Goal: Task Accomplishment & Management: Manage account settings

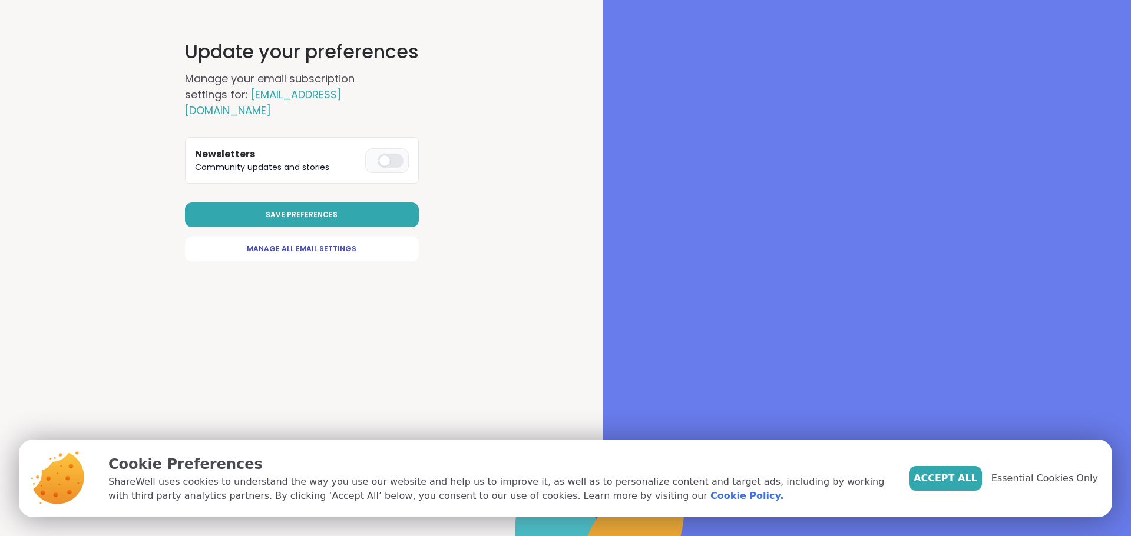
click at [390, 154] on div at bounding box center [390, 161] width 26 height 14
click at [312, 207] on button "Save Preferences" at bounding box center [302, 215] width 234 height 25
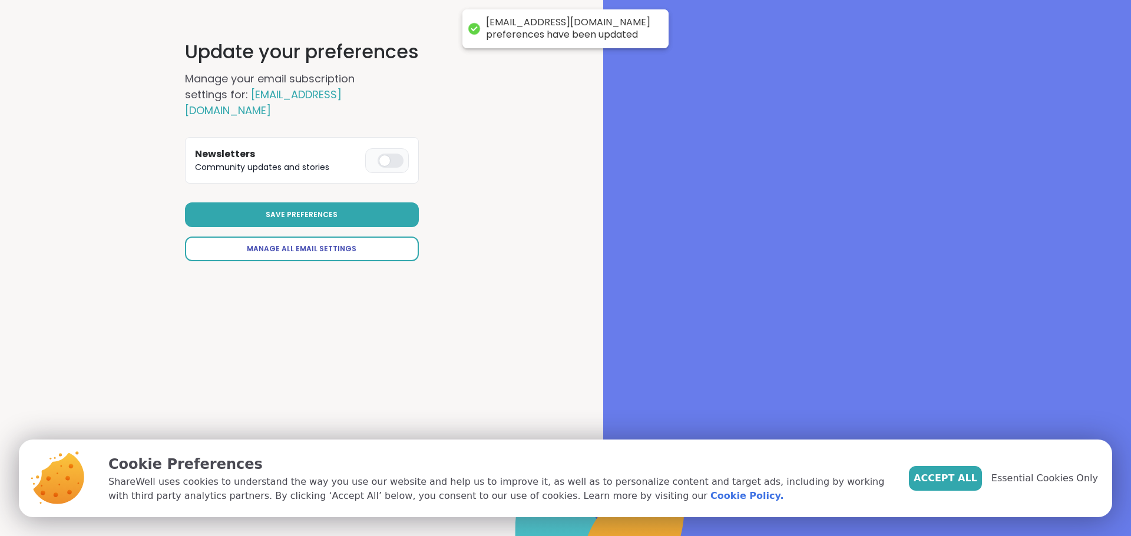
click at [298, 244] on span "Manage All Email Settings" at bounding box center [302, 249] width 110 height 11
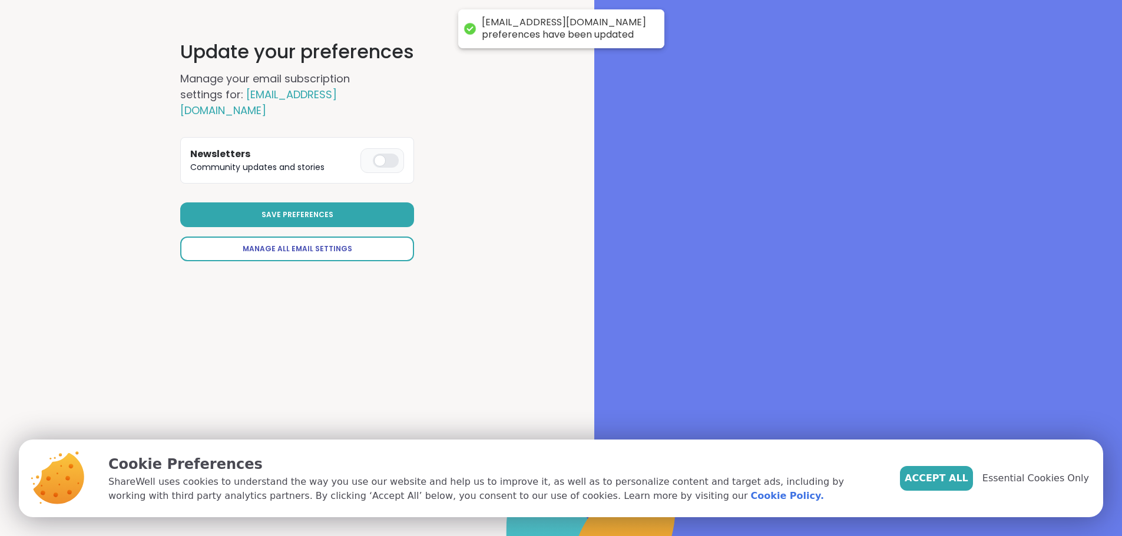
select select "**"
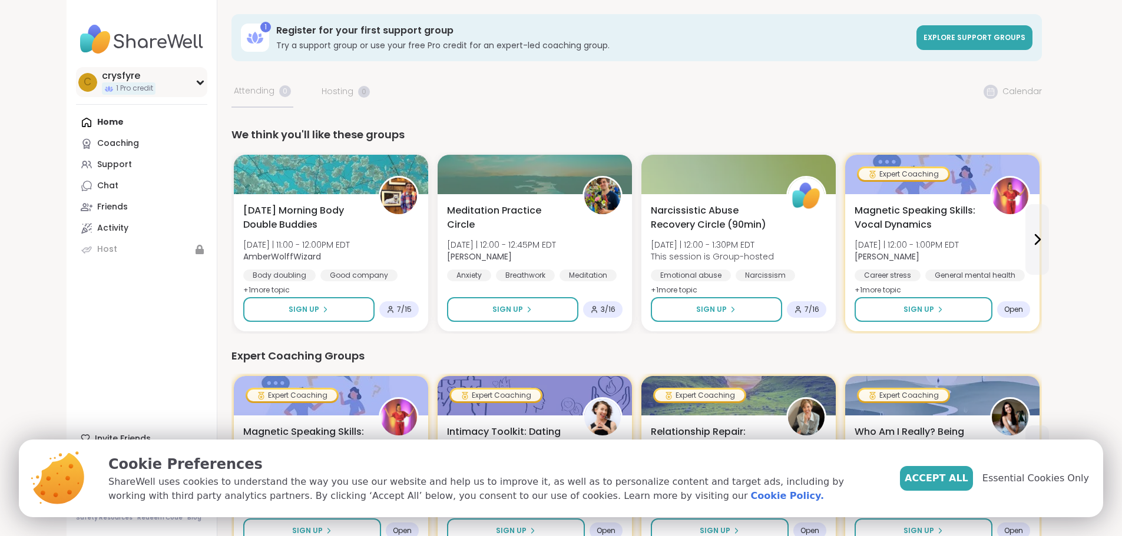
click at [196, 81] on icon at bounding box center [200, 82] width 9 height 6
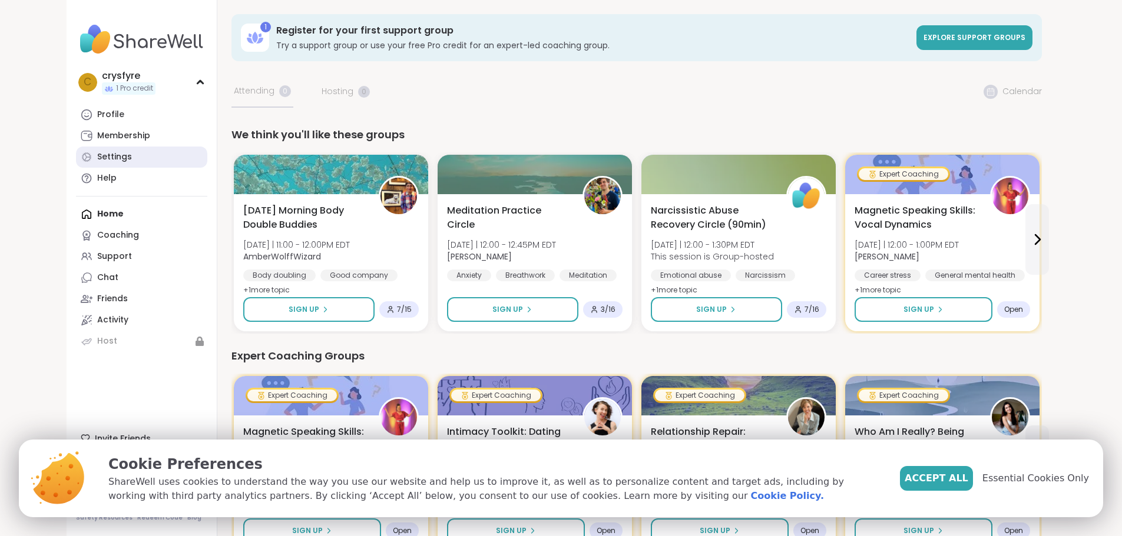
click at [97, 153] on div "Settings" at bounding box center [114, 157] width 35 height 12
select select "**"
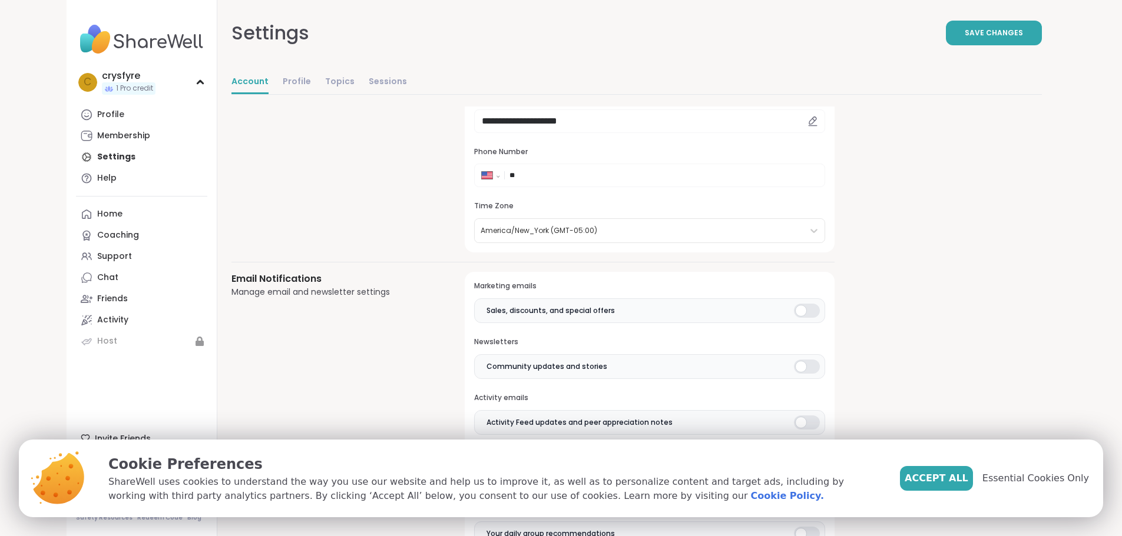
scroll to position [236, 0]
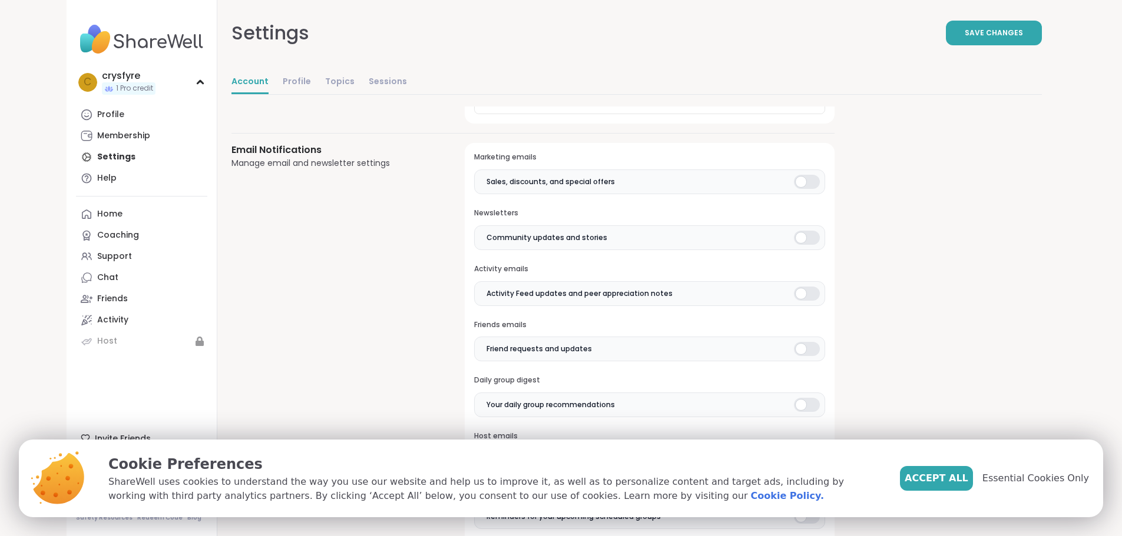
click at [794, 184] on div at bounding box center [807, 182] width 26 height 14
click at [794, 240] on div at bounding box center [807, 238] width 26 height 14
click at [794, 296] on div at bounding box center [807, 294] width 26 height 14
click at [794, 351] on div at bounding box center [807, 349] width 26 height 14
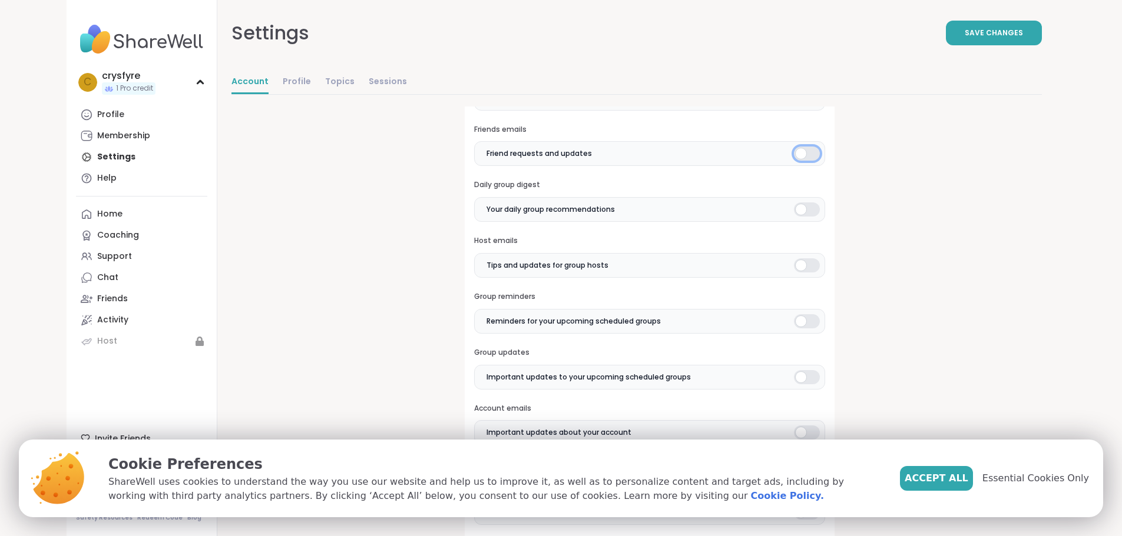
scroll to position [471, 0]
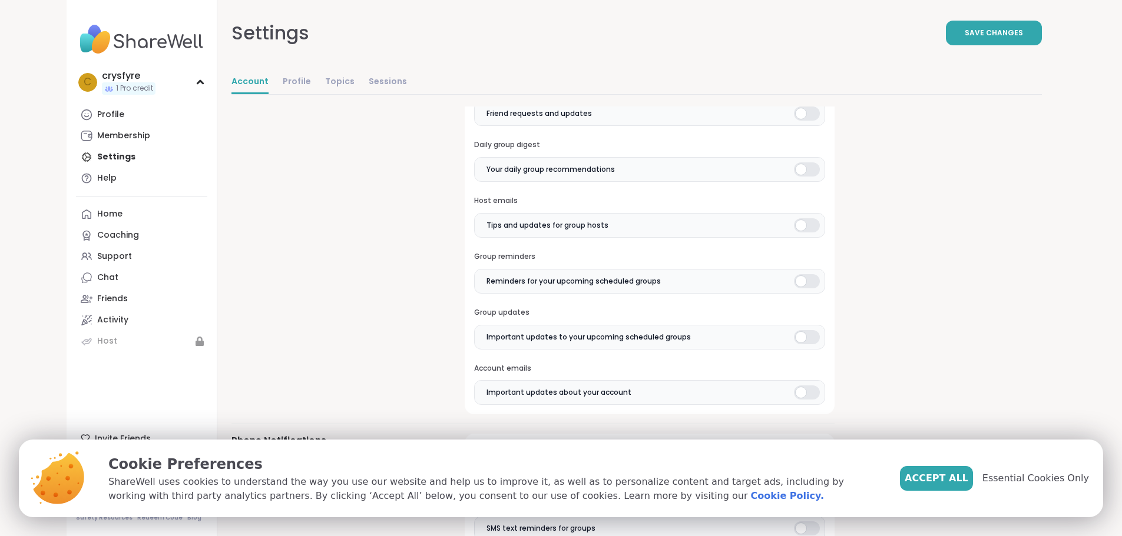
click at [794, 228] on div at bounding box center [807, 225] width 26 height 14
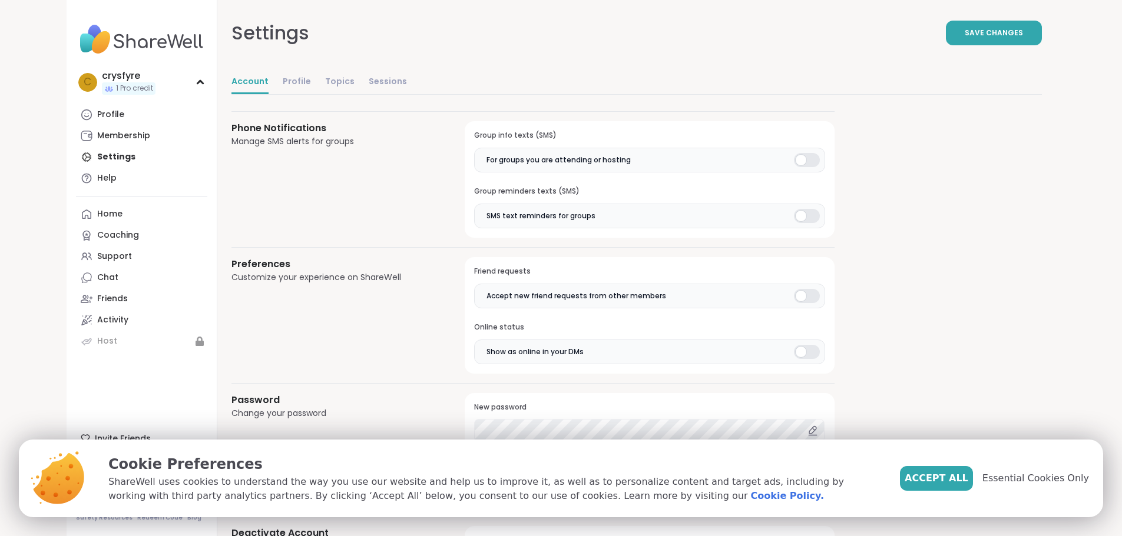
scroll to position [824, 0]
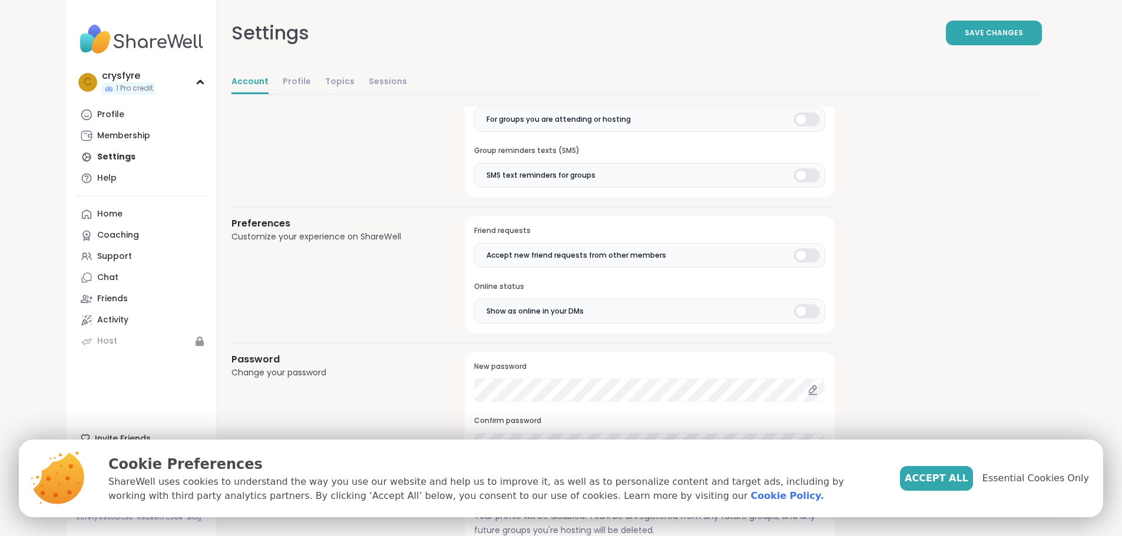
click at [794, 311] on div at bounding box center [807, 311] width 26 height 14
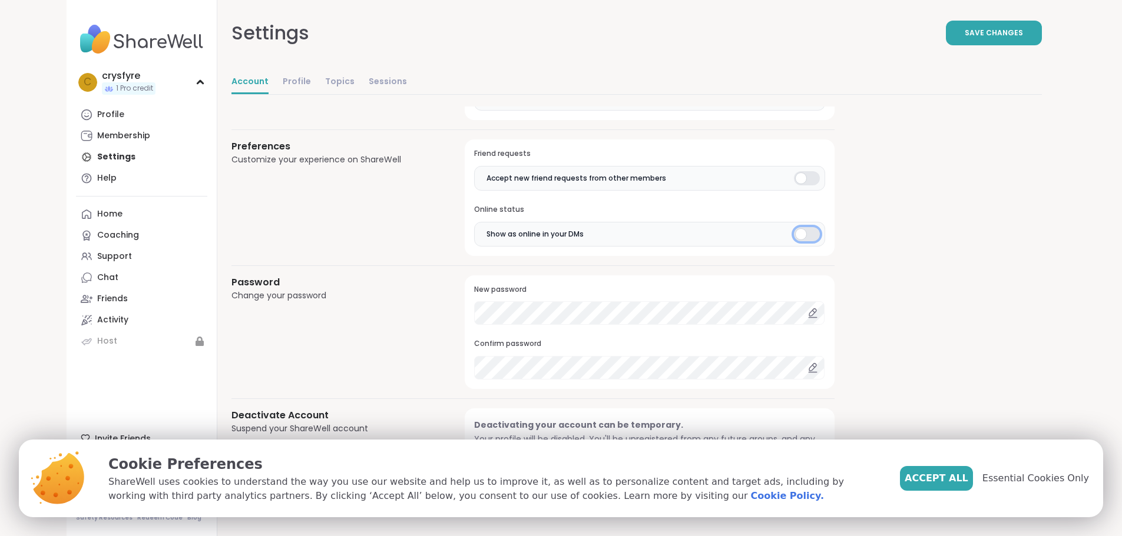
scroll to position [902, 0]
click at [1023, 37] on span "Save Changes" at bounding box center [994, 33] width 58 height 11
